Goal: Information Seeking & Learning: Learn about a topic

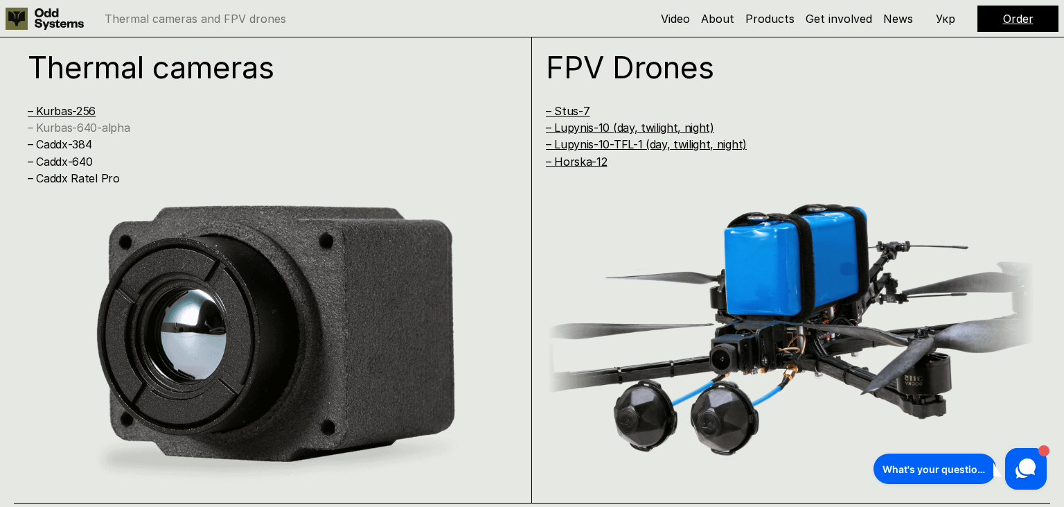
click at [93, 130] on link "– Kurbas-640-alpha" at bounding box center [79, 128] width 102 height 14
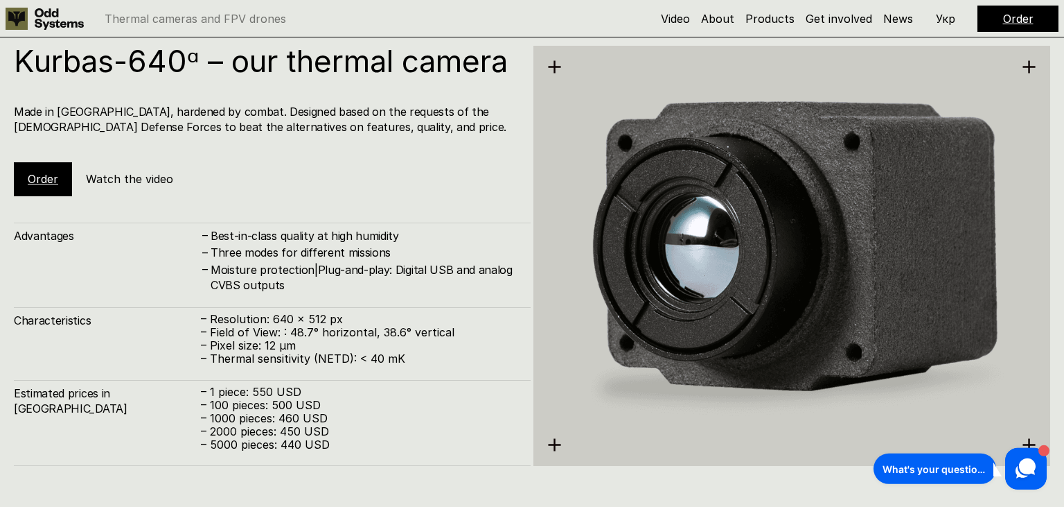
scroll to position [2540, 0]
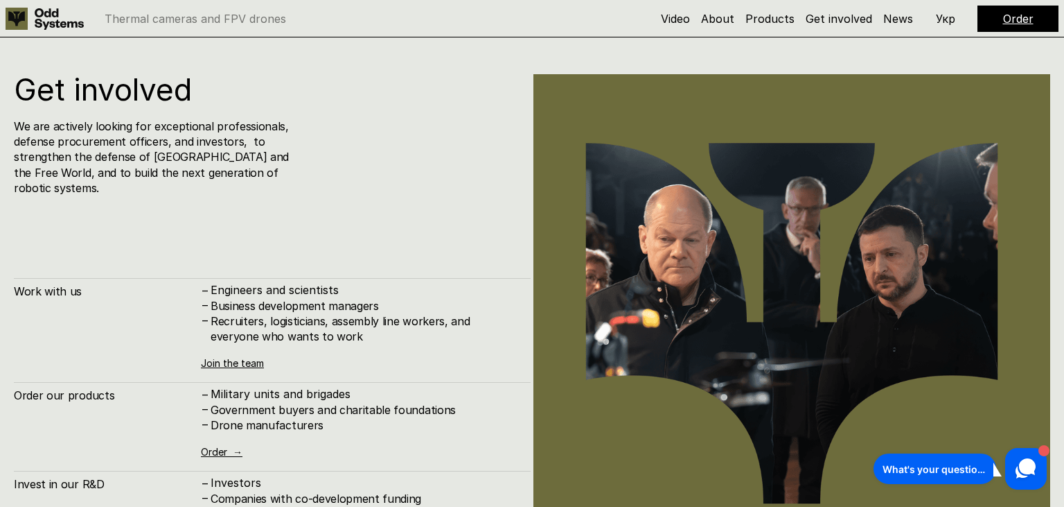
scroll to position [5028, 0]
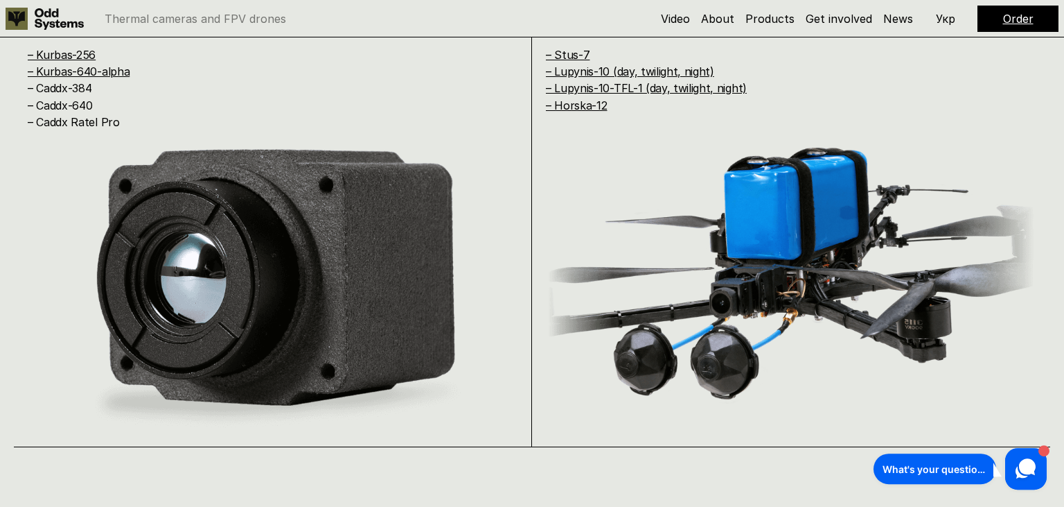
scroll to position [951, 0]
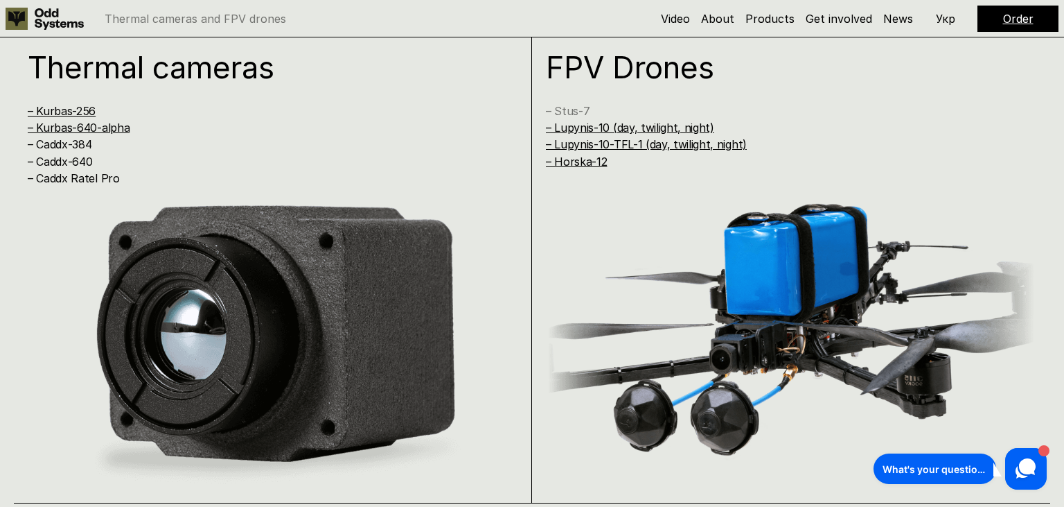
click at [576, 109] on link "– Stus-7" at bounding box center [568, 111] width 44 height 14
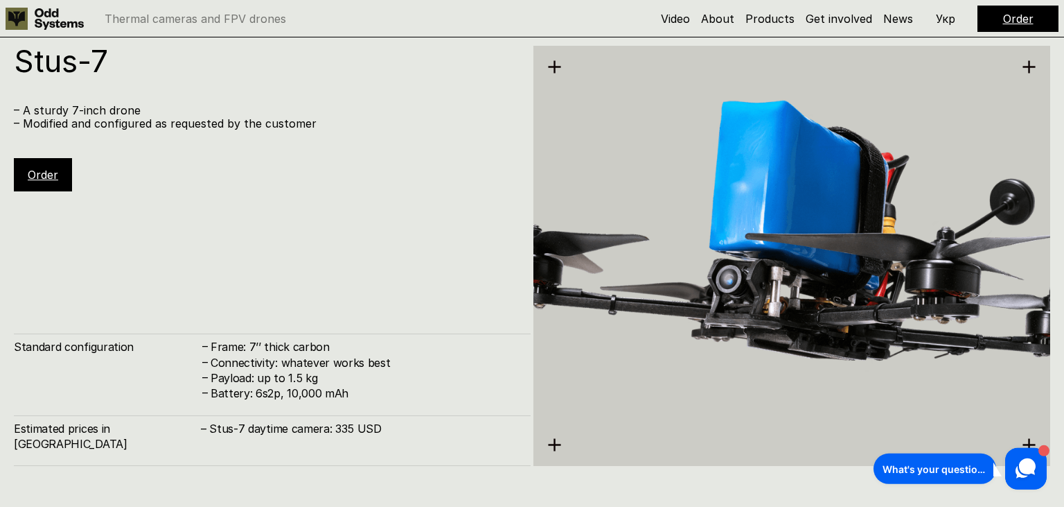
scroll to position [3047, 0]
